Goal: Task Accomplishment & Management: Use online tool/utility

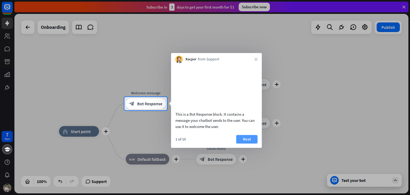
click at [242, 143] on button "Next" at bounding box center [246, 139] width 21 height 9
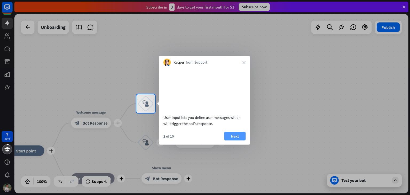
click at [234, 140] on button "Next" at bounding box center [234, 136] width 21 height 9
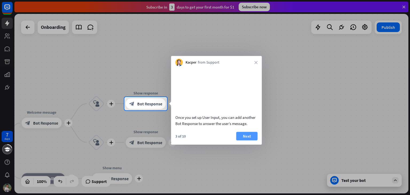
click at [250, 140] on button "Next" at bounding box center [246, 136] width 21 height 9
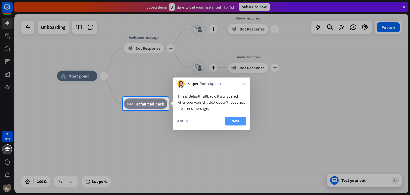
click at [229, 124] on button "Next" at bounding box center [235, 121] width 21 height 9
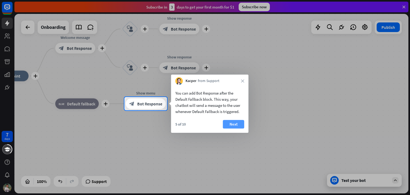
click at [236, 126] on button "Next" at bounding box center [233, 124] width 21 height 9
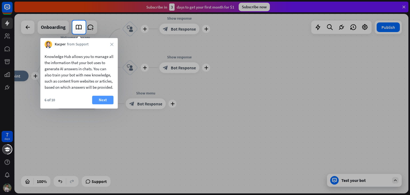
click at [106, 104] on button "Next" at bounding box center [102, 100] width 21 height 9
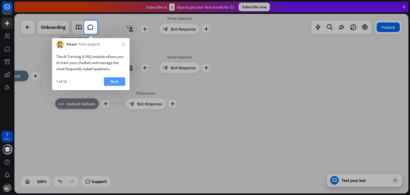
click at [115, 84] on button "Next" at bounding box center [114, 81] width 21 height 9
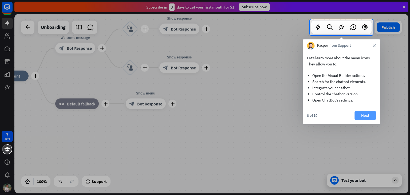
click at [363, 115] on button "Next" at bounding box center [365, 115] width 21 height 9
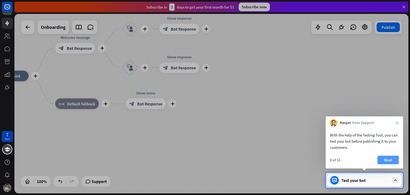
click at [382, 160] on button "Next" at bounding box center [388, 160] width 21 height 9
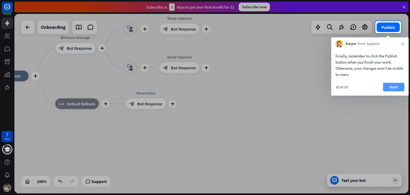
click at [390, 86] on button "Next" at bounding box center [393, 87] width 21 height 9
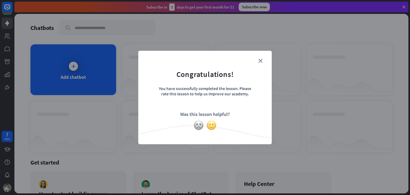
click at [212, 127] on img at bounding box center [212, 125] width 10 height 10
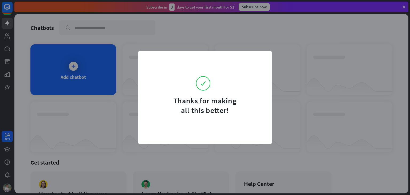
click at [260, 59] on form "Thanks for making all this better!" at bounding box center [205, 86] width 120 height 58
click at [253, 40] on div "Thanks for making all this better!" at bounding box center [205, 97] width 410 height 195
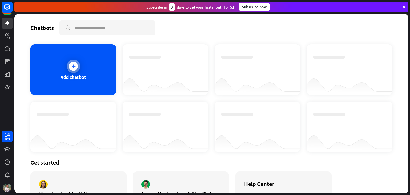
click at [87, 74] on div "Add chatbot" at bounding box center [73, 69] width 86 height 51
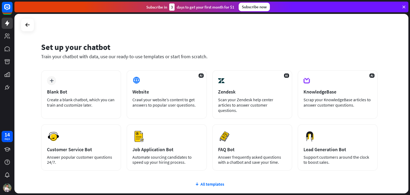
click at [87, 74] on div "plus Blank Bot Create a blank chatbot, which you can train and customize later." at bounding box center [81, 94] width 80 height 49
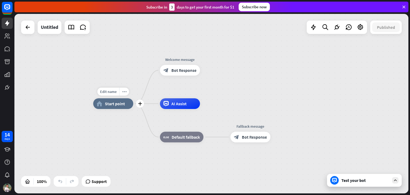
click at [117, 106] on span "Start point" at bounding box center [115, 103] width 20 height 5
click at [178, 58] on span "Edit name" at bounding box center [175, 58] width 17 height 5
click at [193, 69] on span "Bot Response" at bounding box center [184, 70] width 25 height 5
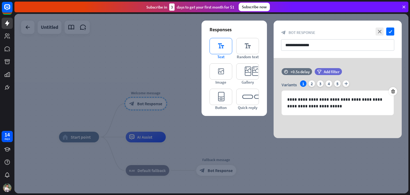
click at [223, 45] on icon "editor_text" at bounding box center [221, 46] width 23 height 16
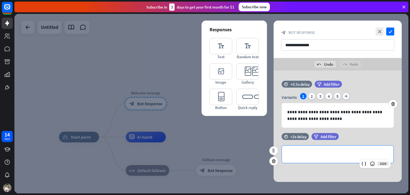
click at [316, 155] on p "**********" at bounding box center [338, 154] width 101 height 7
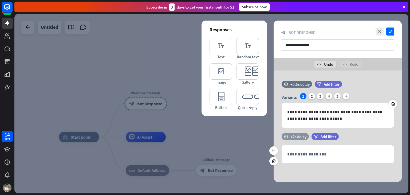
click at [298, 137] on div "+2s delay" at bounding box center [299, 136] width 16 height 5
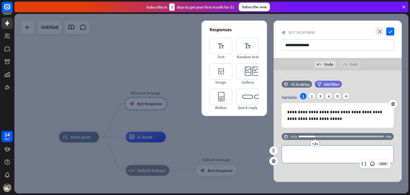
click at [318, 150] on div "**********" at bounding box center [338, 154] width 112 height 17
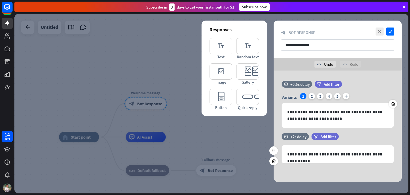
click at [318, 165] on div "**********" at bounding box center [338, 151] width 128 height 36
click at [391, 28] on icon "check" at bounding box center [391, 32] width 8 height 8
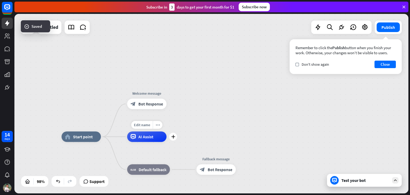
click at [144, 138] on span "AI Assist" at bounding box center [146, 136] width 15 height 5
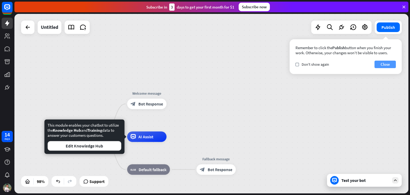
click at [382, 66] on button "Close" at bounding box center [385, 64] width 21 height 7
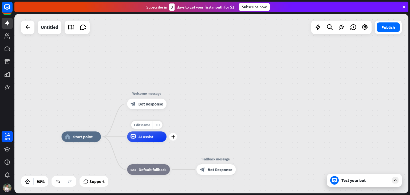
click at [154, 132] on div "AI Assist" at bounding box center [146, 136] width 39 height 10
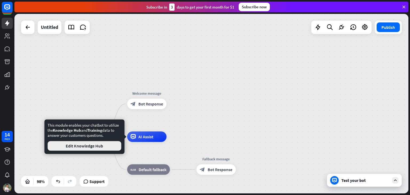
click at [96, 150] on button "Edit Knowledge Hub" at bounding box center [85, 146] width 74 height 10
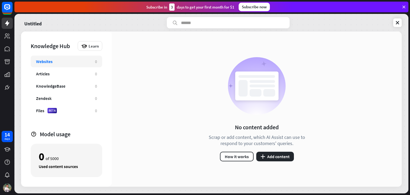
click at [60, 58] on div "Websites 0" at bounding box center [67, 62] width 72 height 12
click at [7, 18] on link at bounding box center [7, 23] width 11 height 11
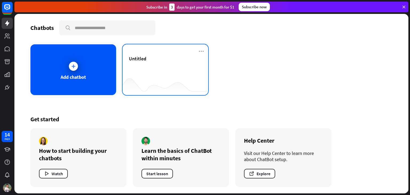
click at [146, 59] on div "Untitled" at bounding box center [165, 59] width 73 height 6
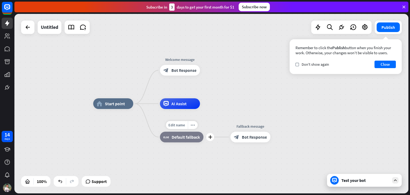
click at [185, 141] on div "block_fallback Default fallback" at bounding box center [182, 137] width 44 height 11
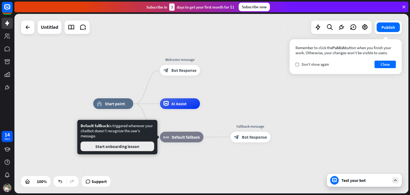
click at [126, 146] on button "Start onboarding lesson" at bounding box center [118, 147] width 74 height 10
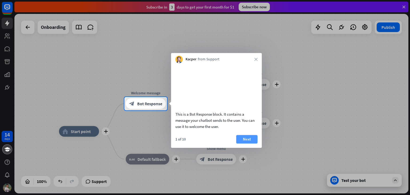
click at [250, 143] on button "Next" at bounding box center [246, 139] width 21 height 9
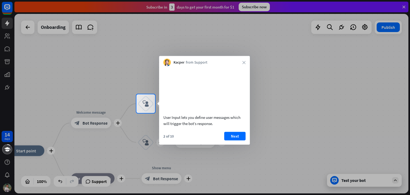
click at [242, 60] on div "Kacper from Support close" at bounding box center [204, 61] width 91 height 10
click at [245, 62] on icon "close" at bounding box center [244, 62] width 3 height 3
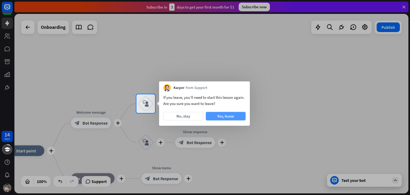
click at [219, 115] on button "Yes, leave" at bounding box center [226, 116] width 40 height 9
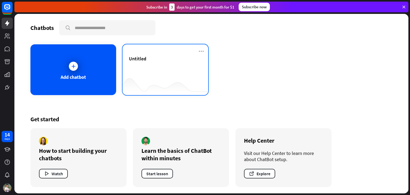
click at [155, 69] on div "Untitled" at bounding box center [165, 65] width 73 height 19
